Goal: Check status: Check status

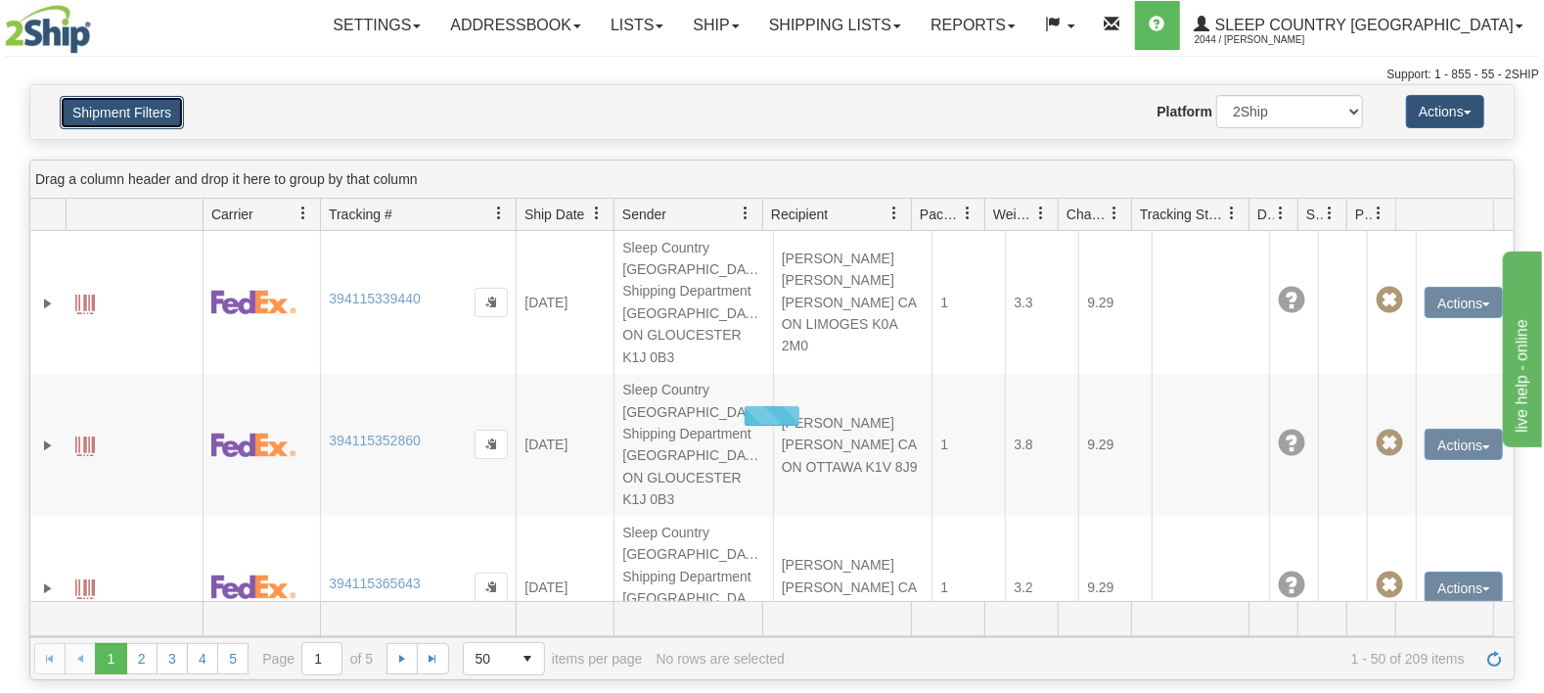
click at [111, 104] on button "Shipment Filters" at bounding box center [122, 112] width 124 height 33
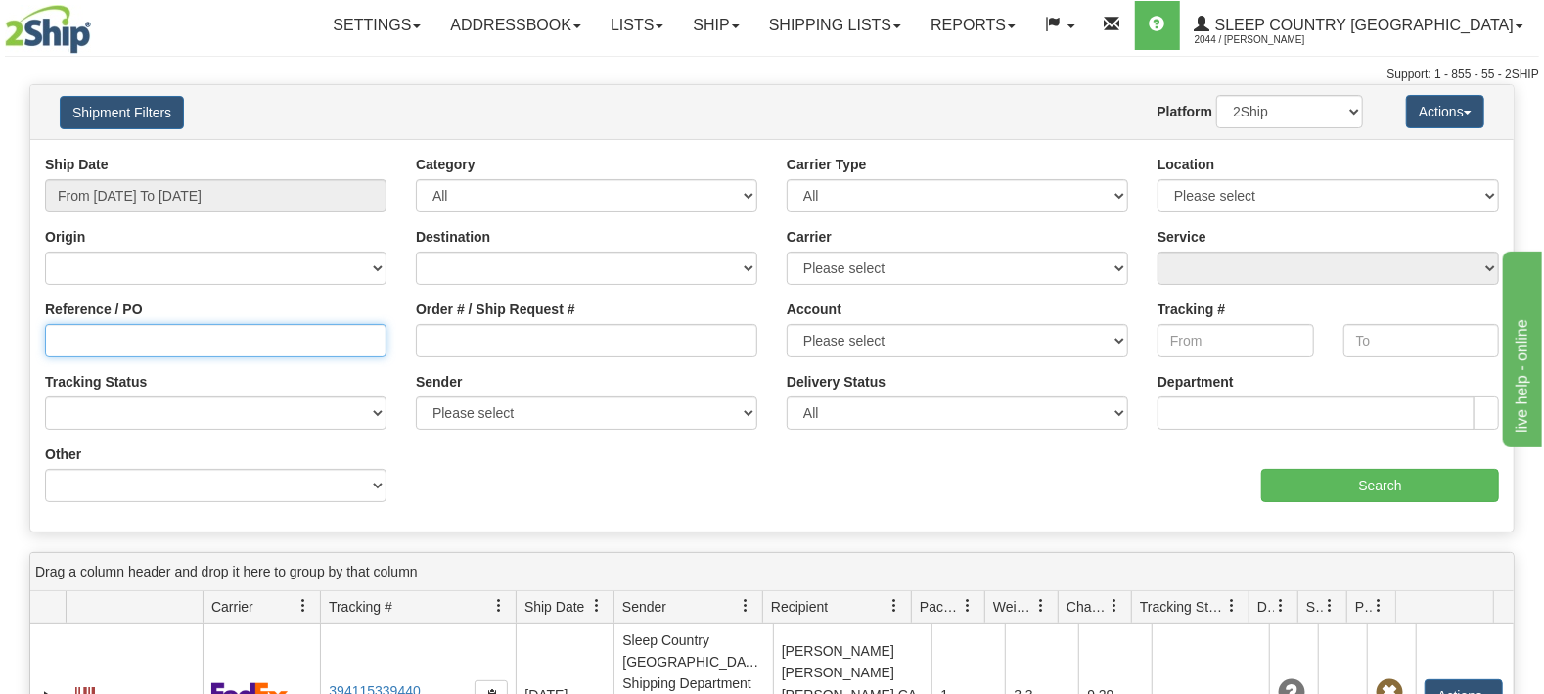
click at [125, 343] on input "Reference / PO" at bounding box center [216, 340] width 342 height 33
paste input "9000I147668"
type input "9000I147668"
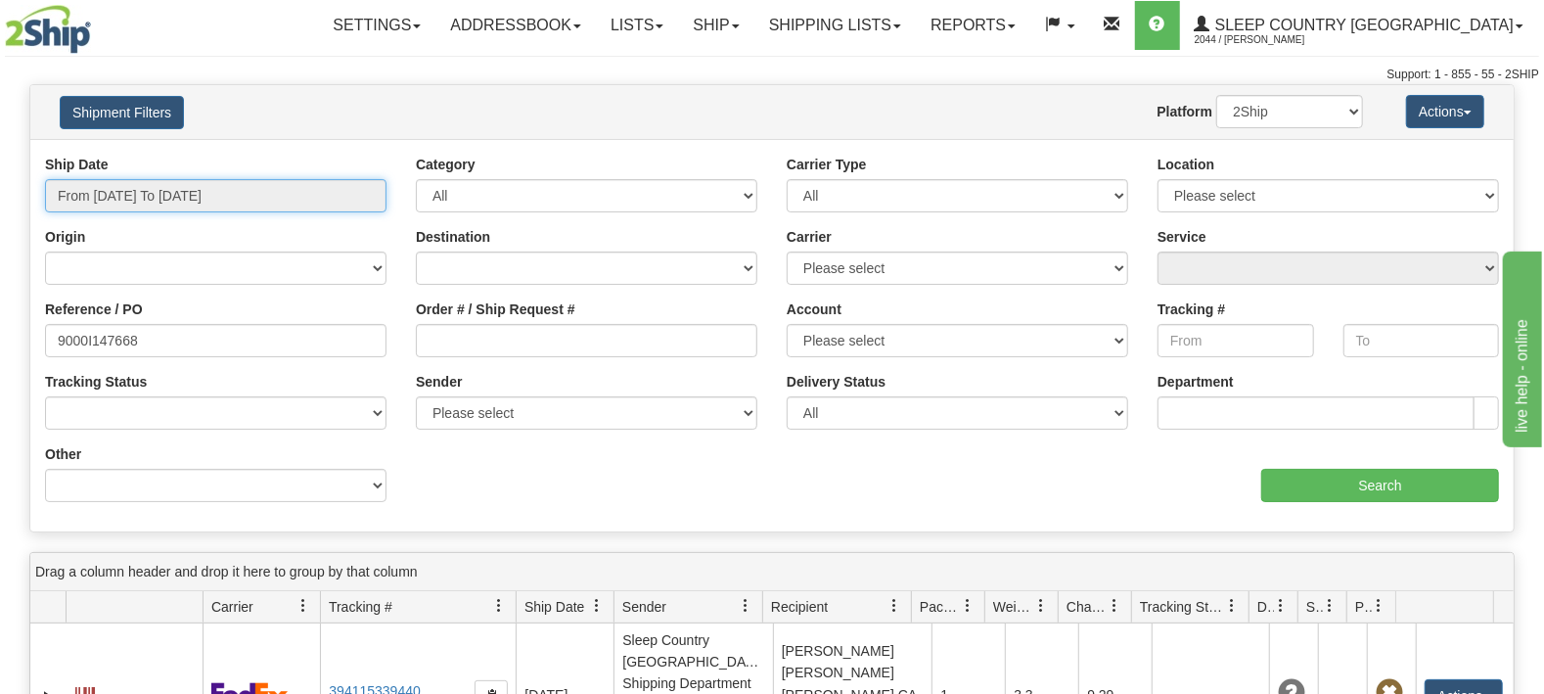
click at [199, 184] on input "From [DATE] To [DATE]" at bounding box center [216, 195] width 342 height 33
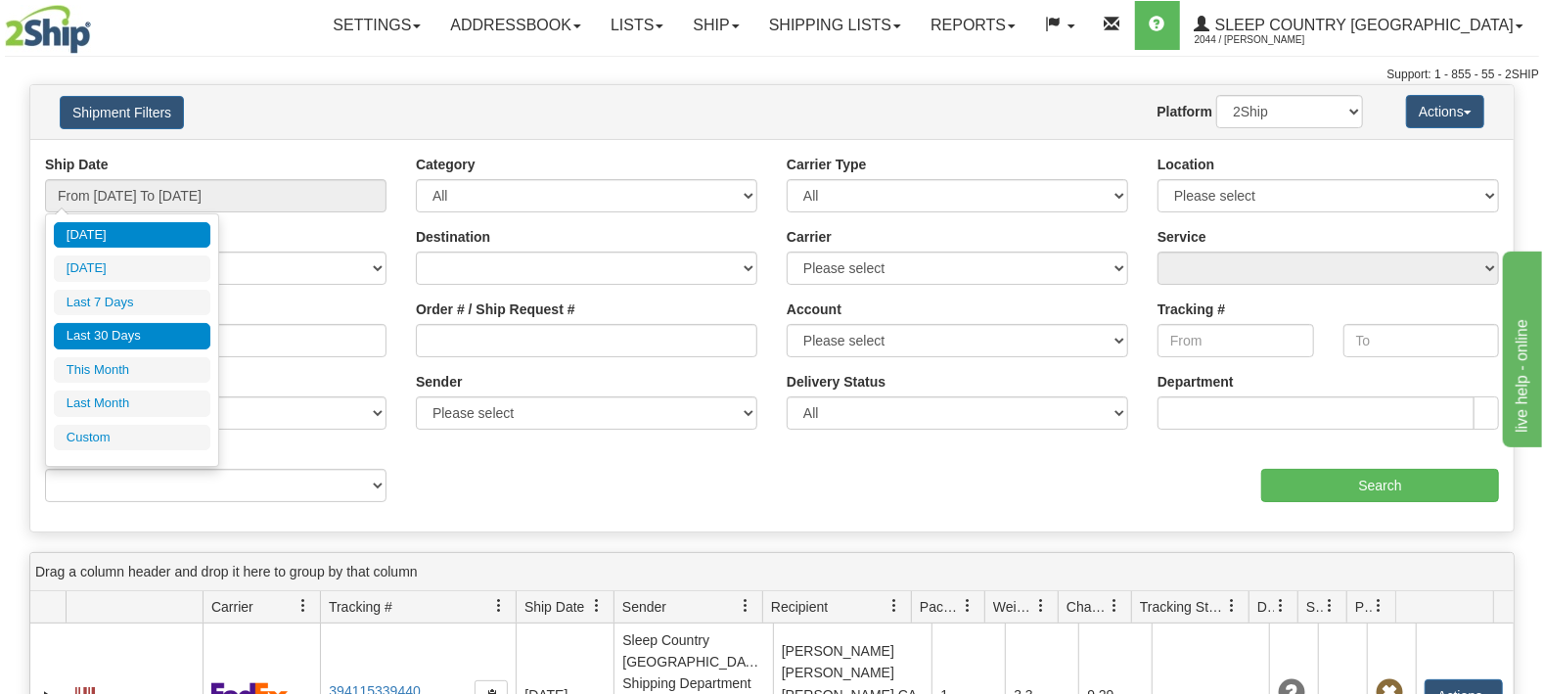
click at [126, 336] on li "Last 30 Days" at bounding box center [132, 336] width 157 height 26
type input "From [DATE] To [DATE]"
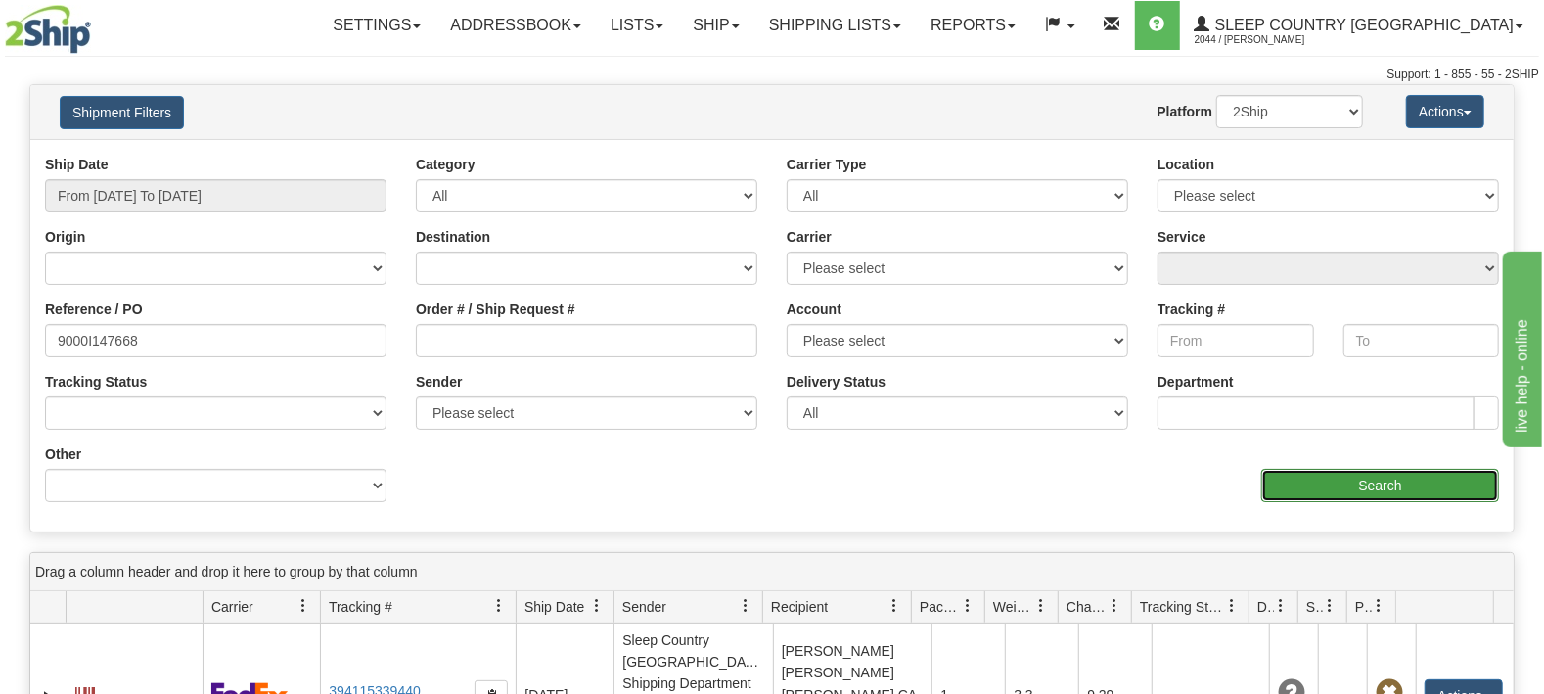
click at [1372, 495] on input "Search" at bounding box center [1380, 485] width 238 height 33
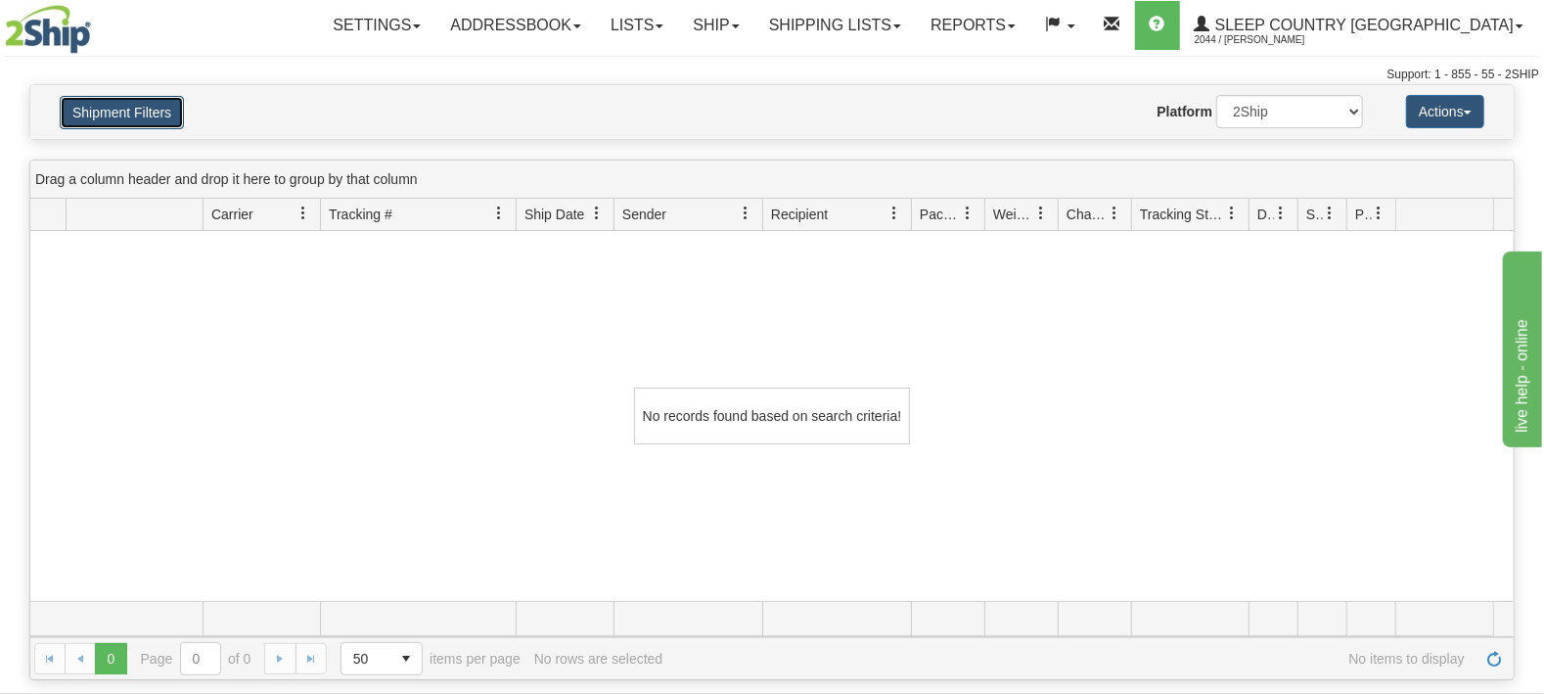
click at [179, 115] on button "Shipment Filters" at bounding box center [122, 112] width 124 height 33
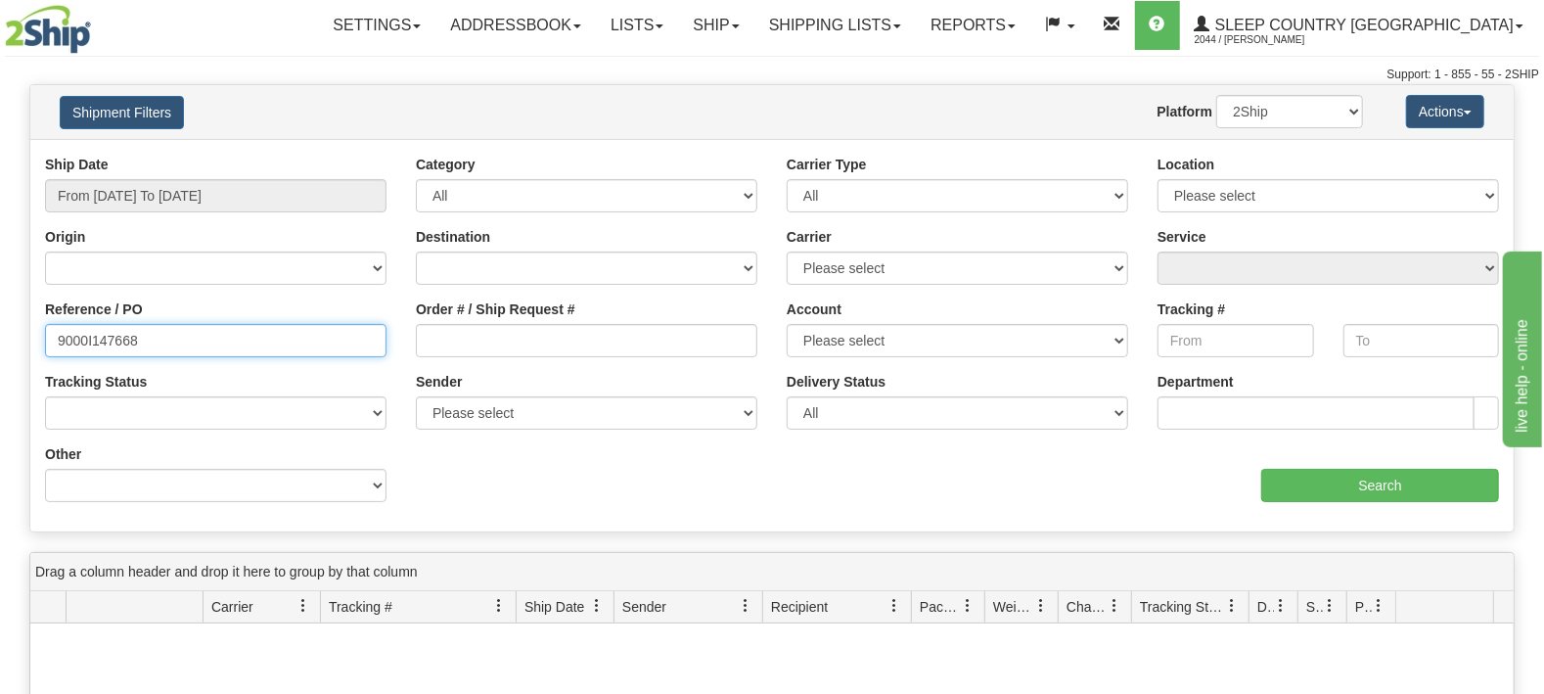
click at [202, 337] on input "9000I147668" at bounding box center [216, 340] width 342 height 33
click at [63, 342] on input "9000I147668" at bounding box center [216, 340] width 342 height 33
drag, startPoint x: 188, startPoint y: 344, endPoint x: 0, endPoint y: 350, distance: 188.0
click at [45, 350] on input "9000I147668" at bounding box center [216, 340] width 342 height 33
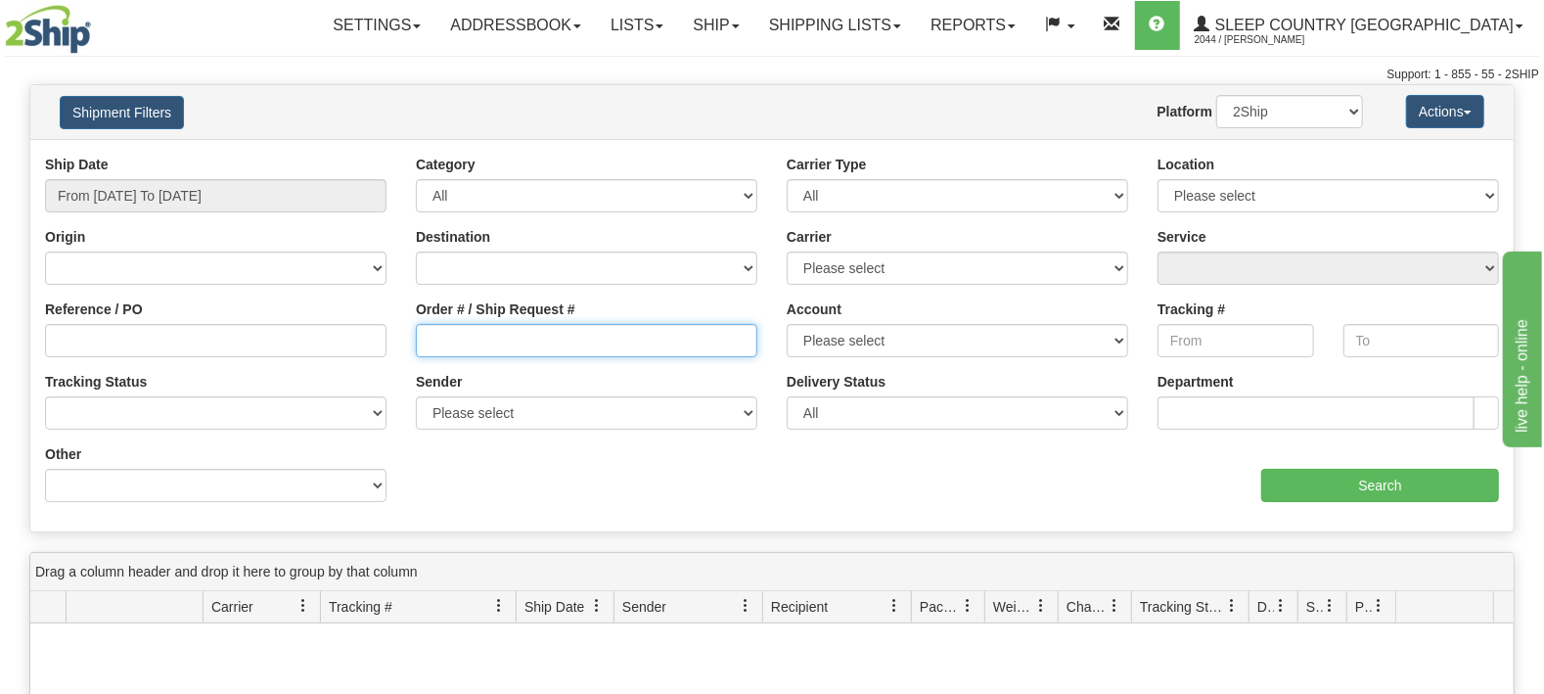
click at [600, 344] on input "Order # / Ship Request #" at bounding box center [587, 340] width 342 height 33
paste input "9000I147668"
type input "9000I147668"
drag, startPoint x: 1390, startPoint y: 467, endPoint x: 1353, endPoint y: 478, distance: 37.8
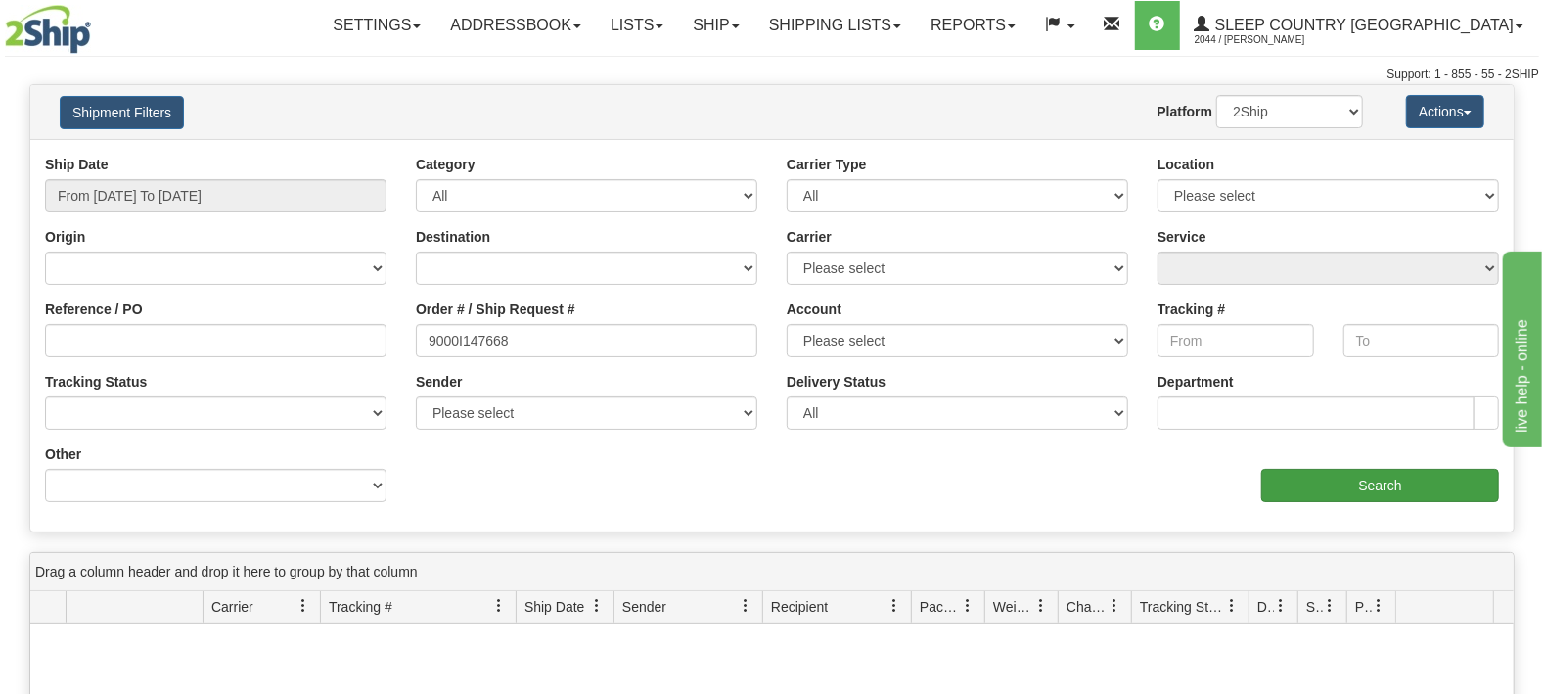
click at [1389, 467] on div "aaa Search" at bounding box center [1143, 473] width 742 height 58
click at [1353, 478] on input "Search" at bounding box center [1380, 485] width 238 height 33
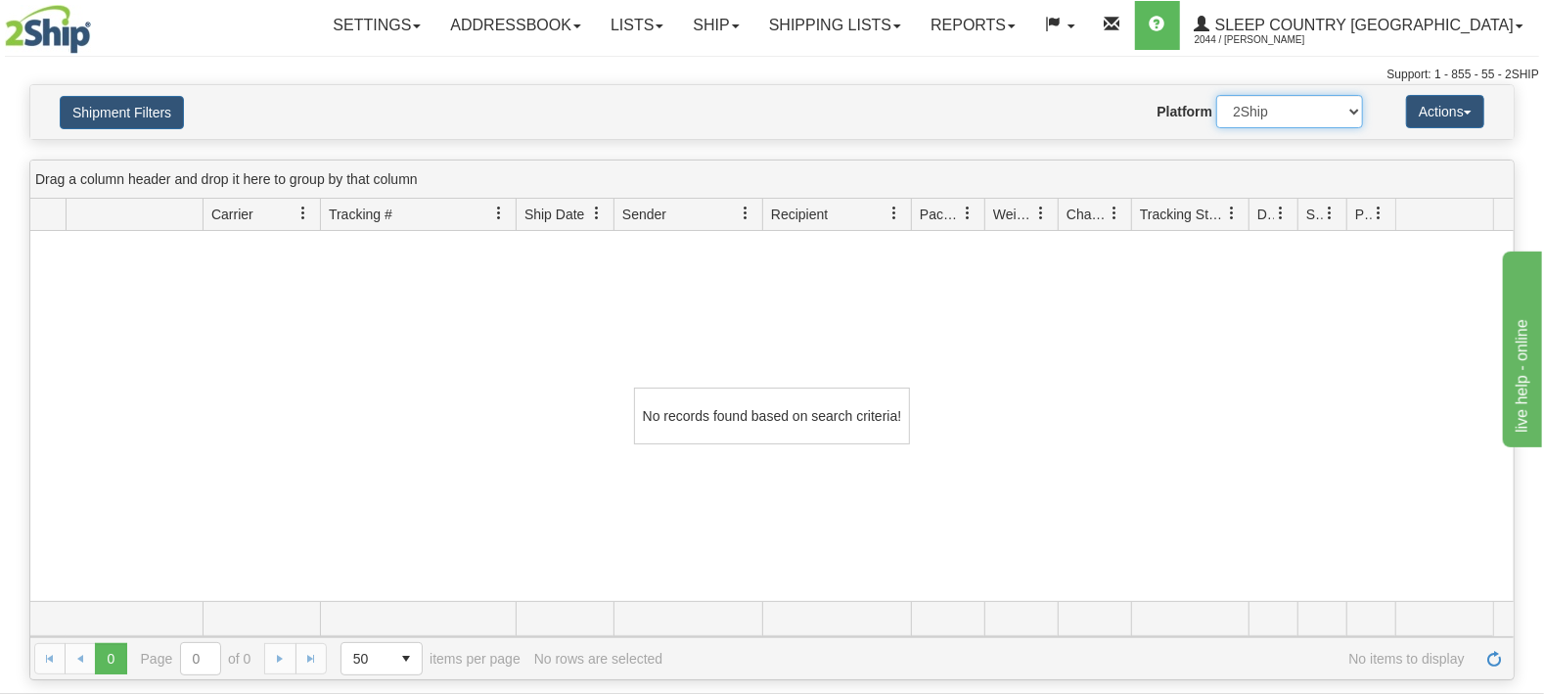
click at [1216, 95] on select "2Ship Imported" at bounding box center [1289, 111] width 147 height 33
select select "1"
click option "Imported" at bounding box center [0, 0] width 0 height 0
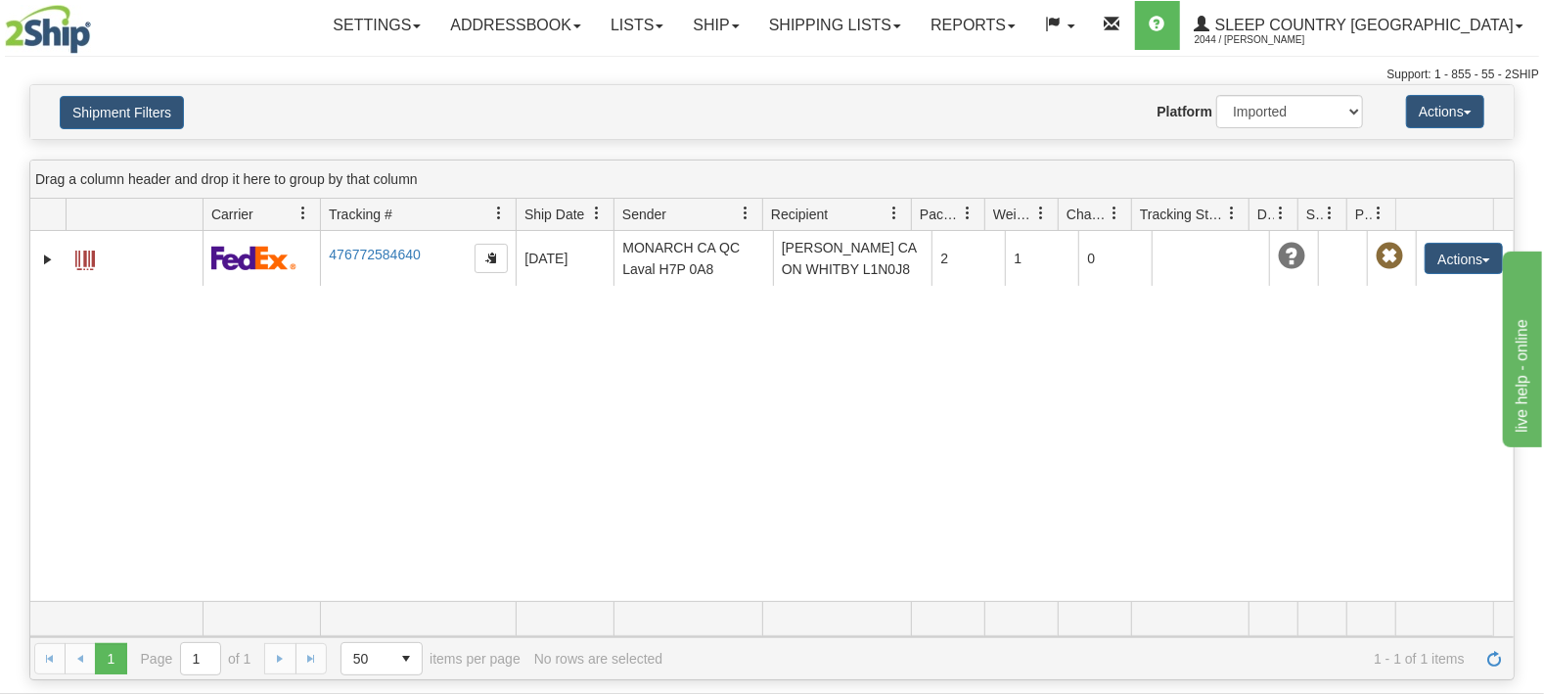
click at [839, 368] on div "-10114366 2044 476772584640 [DATE] [DATE] 12:00:00 AM [GEOGRAPHIC_DATA] H7P 0A8…" at bounding box center [772, 416] width 1484 height 370
click at [801, 400] on div "-10114366 2044 476772584640 [DATE] [DATE] 12:00:00 AM [GEOGRAPHIC_DATA] H7P 0A8…" at bounding box center [772, 416] width 1484 height 370
